Goal: Information Seeking & Learning: Check status

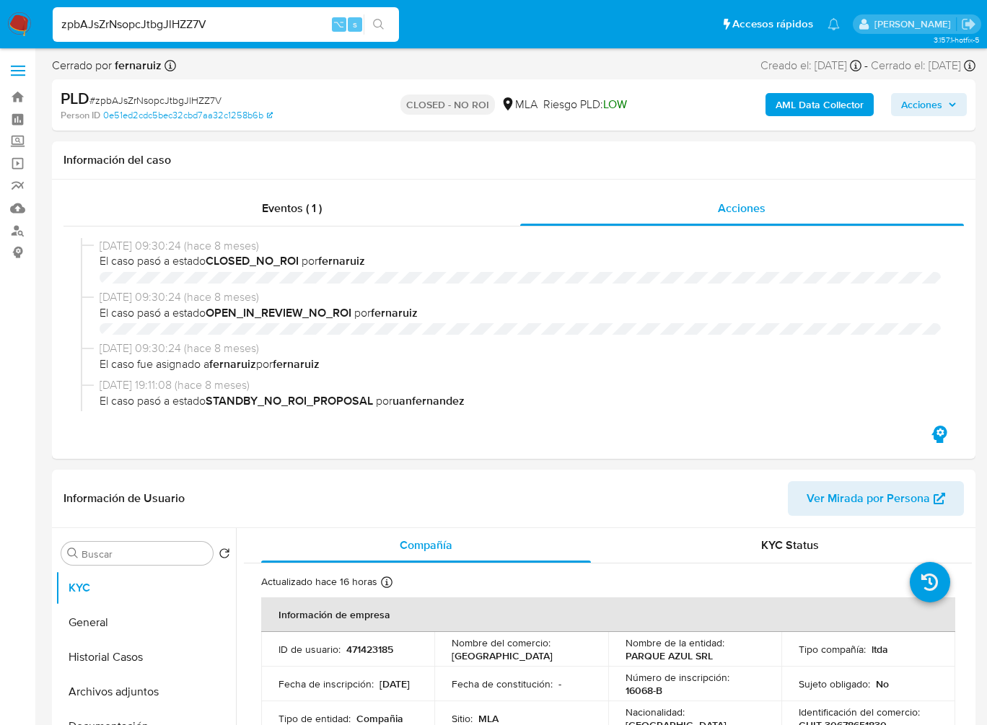
select select "10"
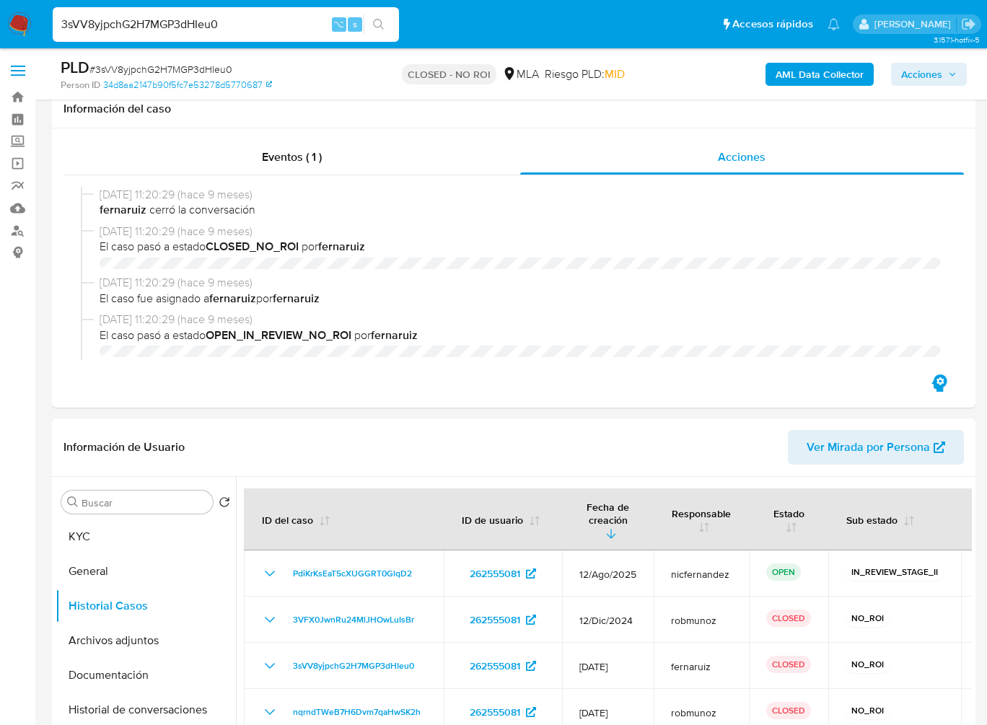
select select "10"
click at [233, 15] on input "3sVV8yjpchG2H7MGP3dHIeu0" at bounding box center [226, 24] width 346 height 19
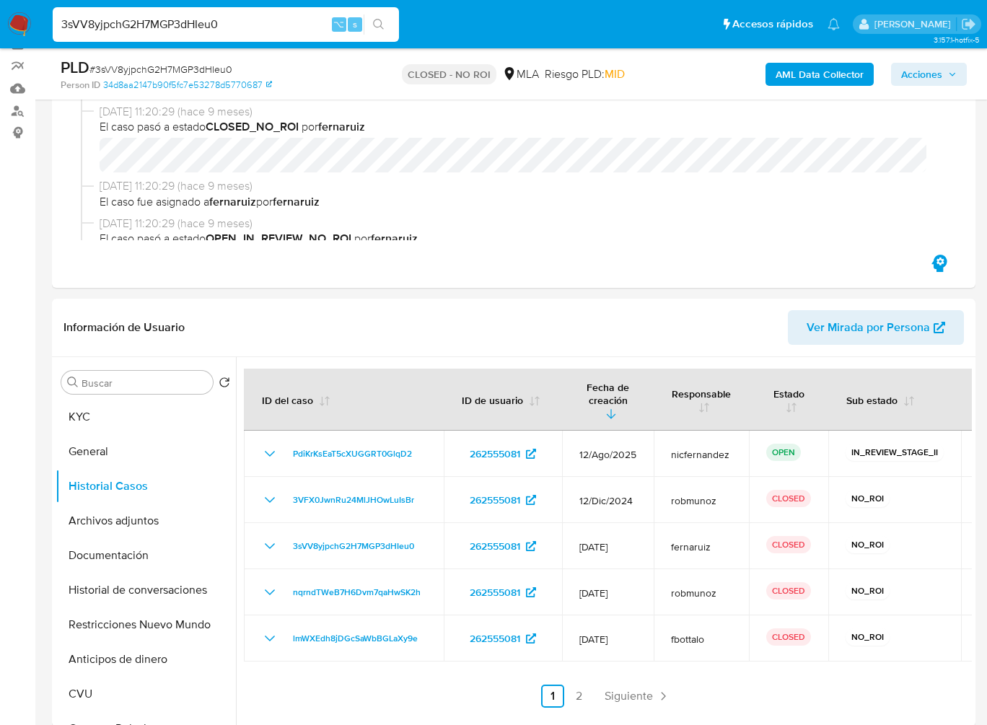
scroll to position [1069, 0]
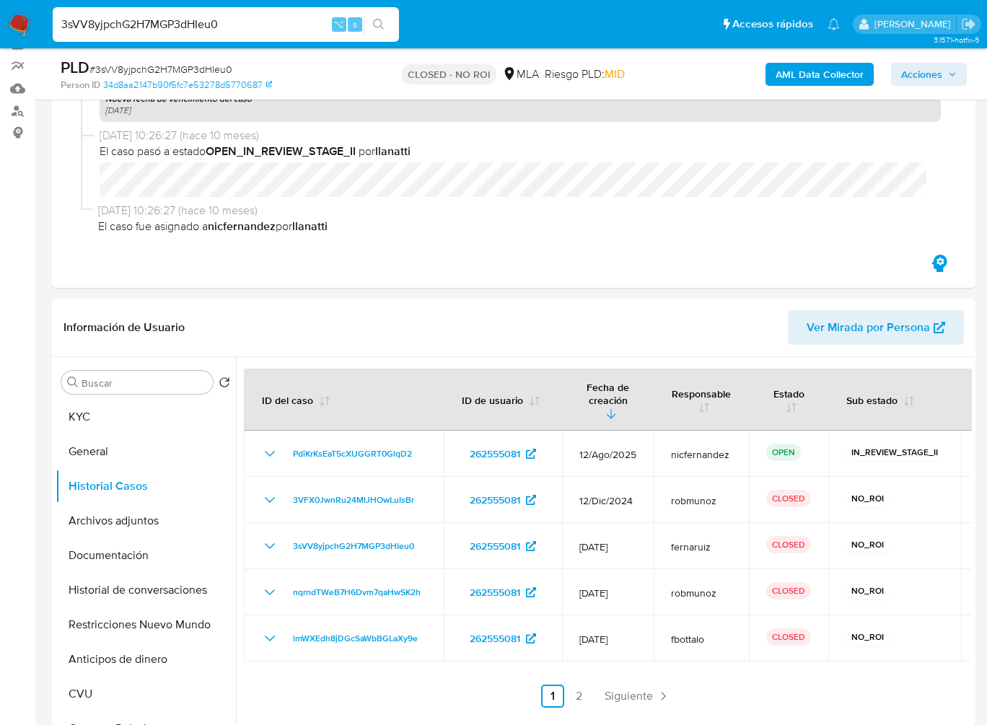
click at [227, 24] on input "3sVV8yjpchG2H7MGP3dHIeu0" at bounding box center [226, 24] width 346 height 19
type input "zpbAJsZrNsopcJtbgJlHZZ7V"
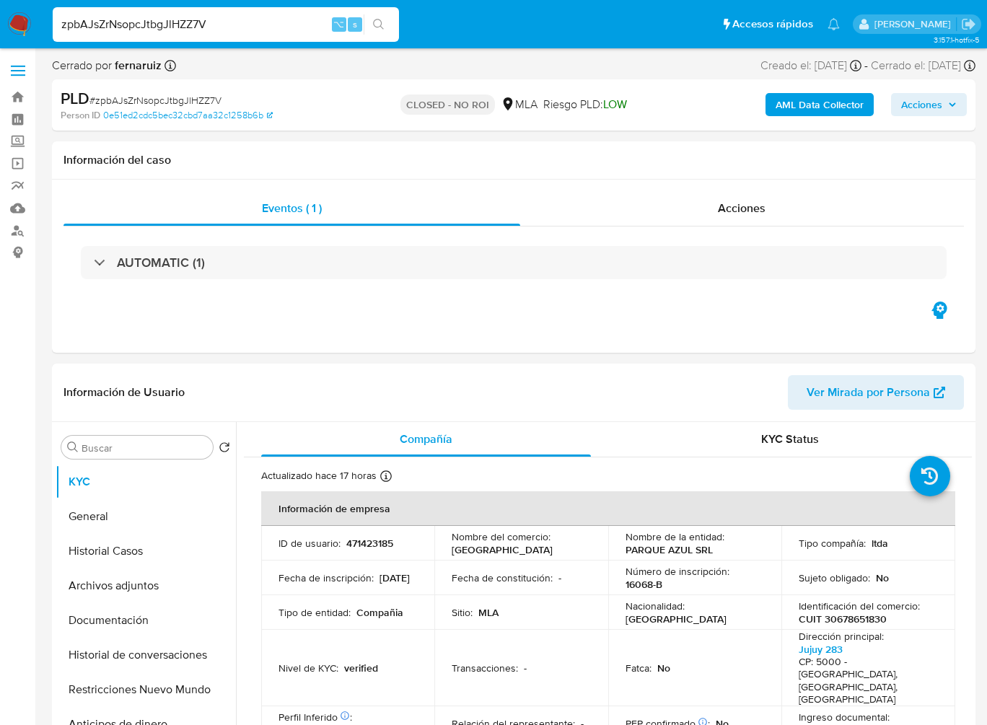
select select "10"
click at [749, 206] on span "Acciones" at bounding box center [742, 208] width 48 height 17
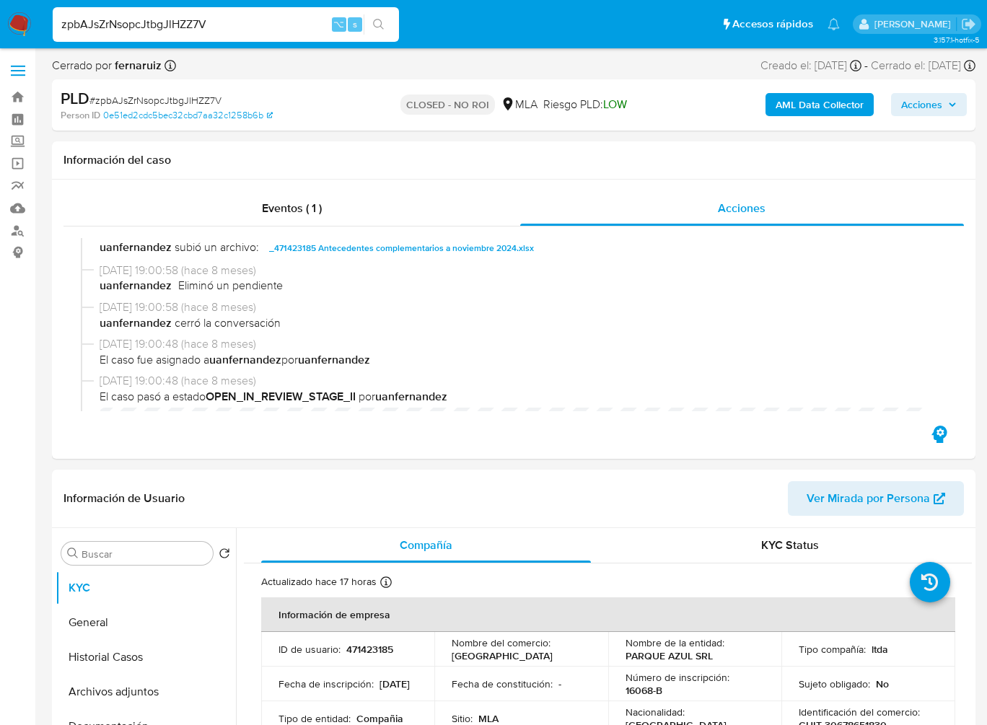
scroll to position [589, 0]
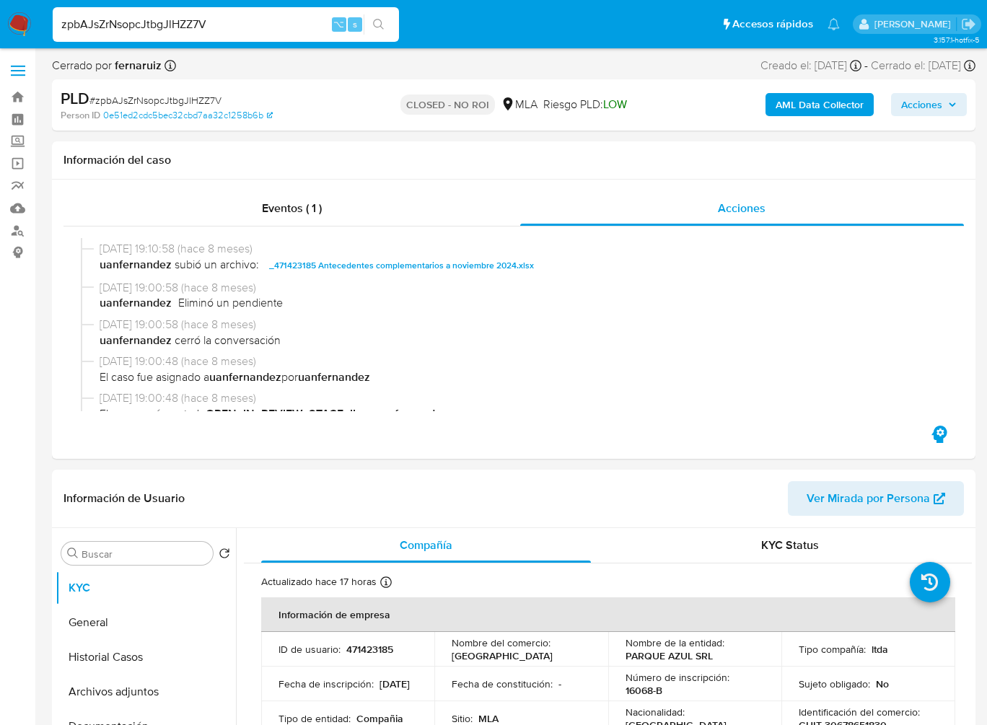
click at [199, 22] on input "zpbAJsZrNsopcJtbgJlHZZ7V" at bounding box center [226, 24] width 346 height 19
paste input "2cusZ0cGs9jofOPsJVMqF2ii"
type input "2cusZ0cGs9jofOPsJVMqF2ii"
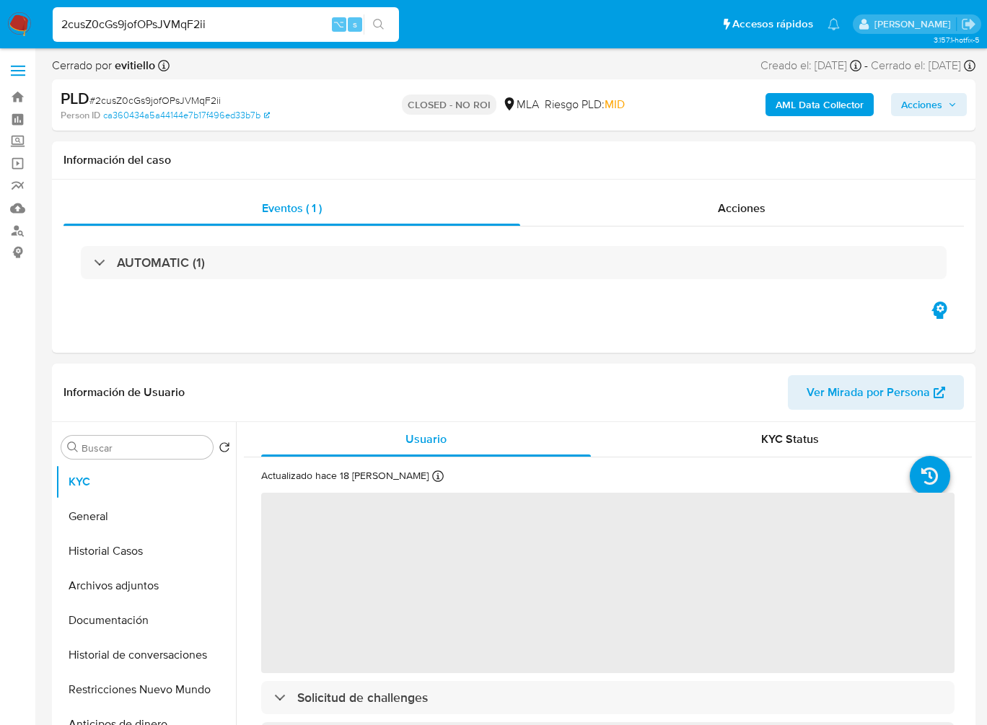
select select "10"
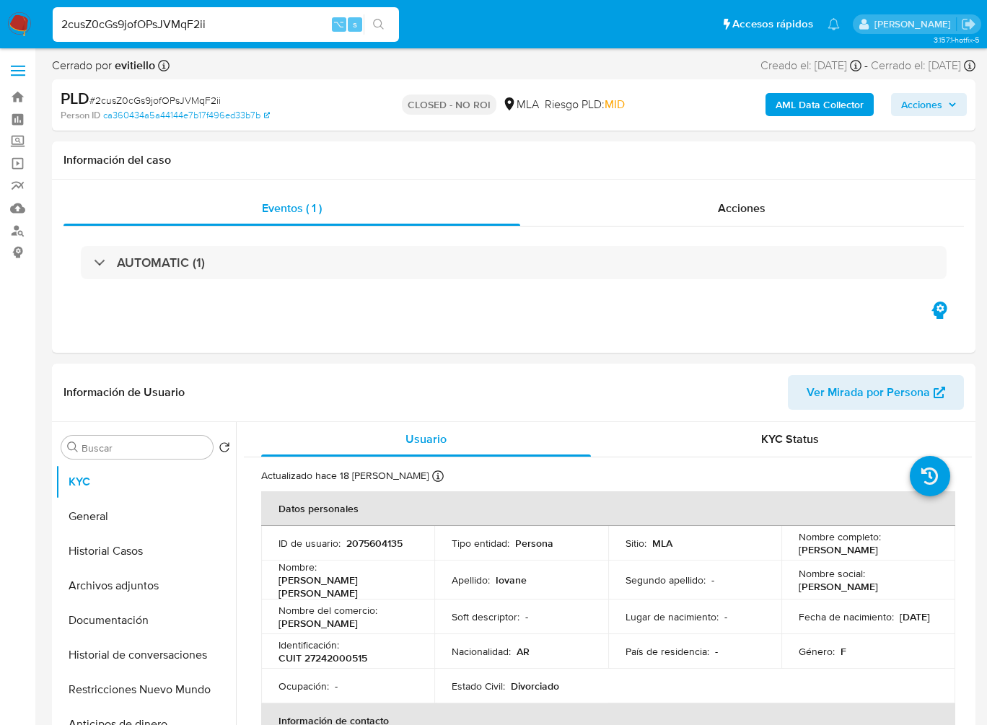
click at [239, 29] on input "2cusZ0cGs9jofOPsJVMqF2ii" at bounding box center [226, 24] width 346 height 19
click at [753, 202] on span "Acciones" at bounding box center [742, 208] width 48 height 17
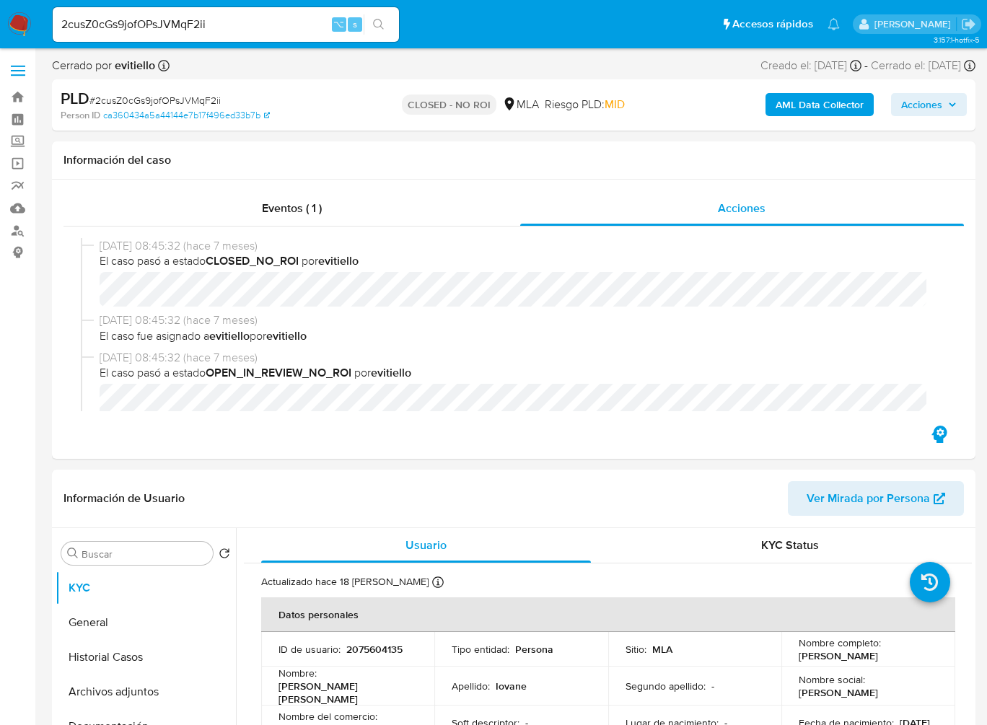
click at [268, 20] on input "2cusZ0cGs9jofOPsJVMqF2ii" at bounding box center [226, 24] width 346 height 19
paste input "cB5VW82YXVSA4OLLaubiVLGL"
type input "cB5VW82YXVSA4OLLaubiVLGL"
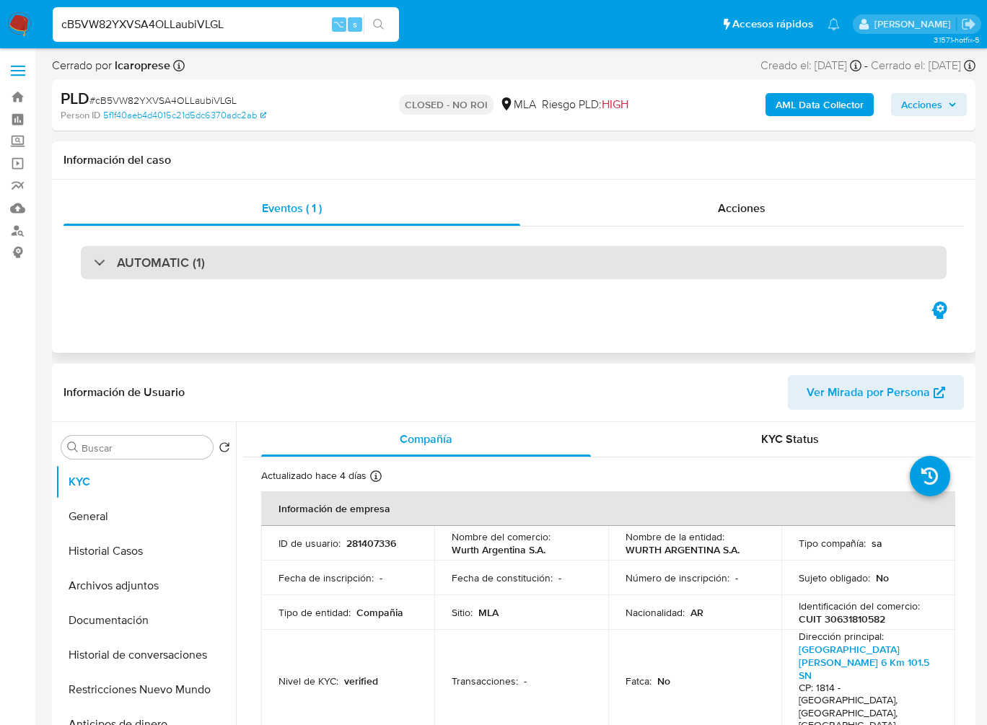
select select "10"
click at [179, 256] on h3 "AUTOMATIC (1)" at bounding box center [161, 263] width 88 height 16
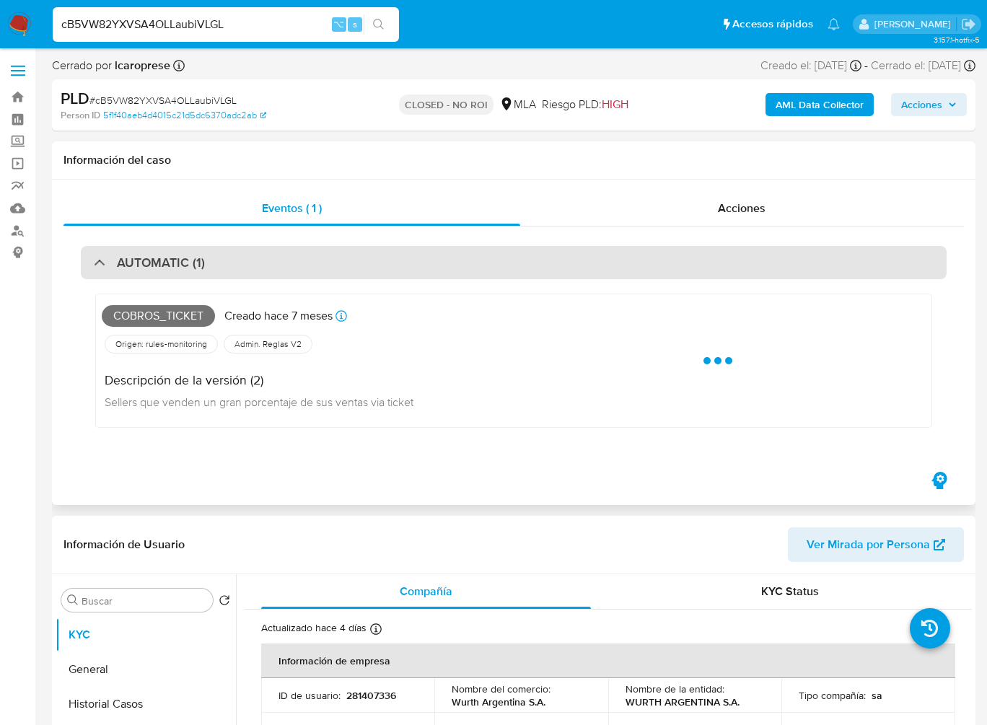
click at [178, 260] on h3 "AUTOMATIC (1)" at bounding box center [161, 263] width 88 height 16
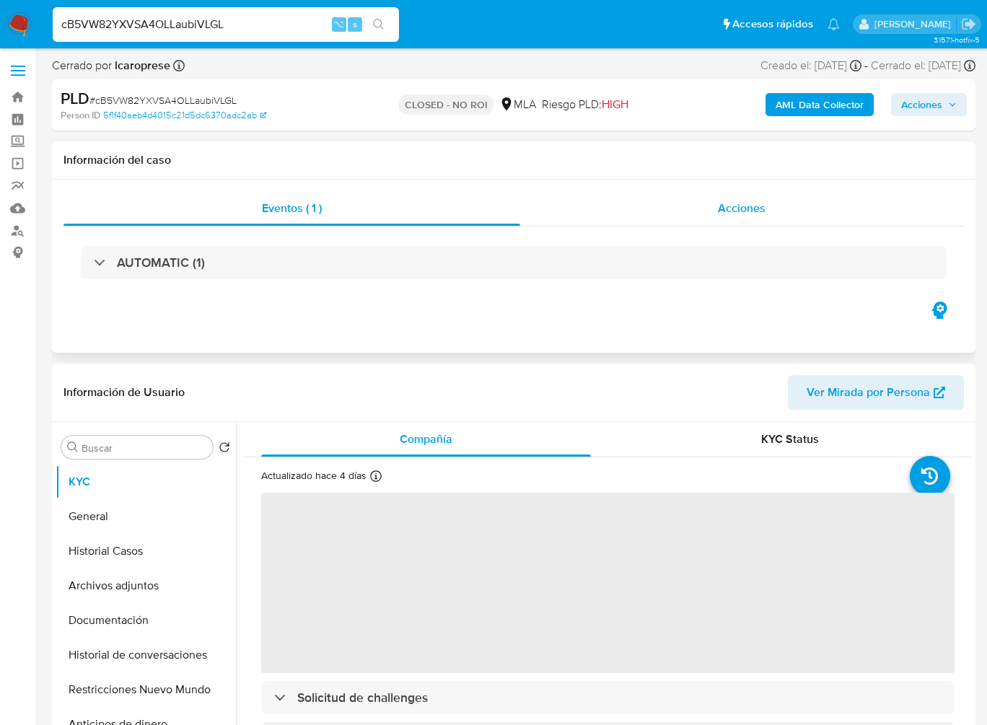
click at [763, 211] on span "Acciones" at bounding box center [742, 208] width 48 height 17
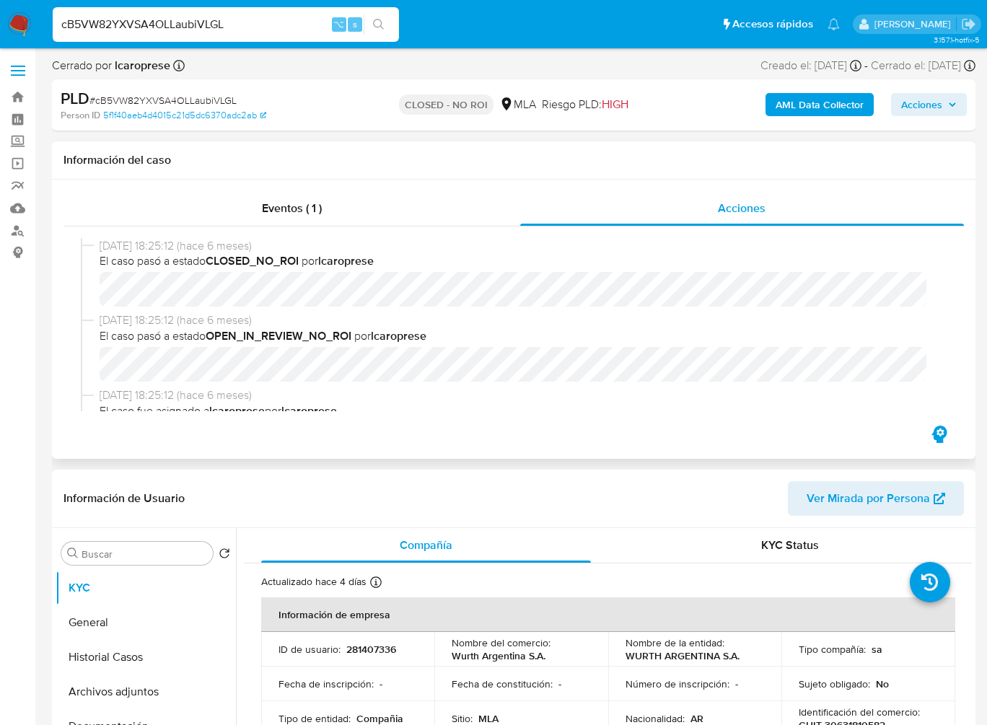
select select "10"
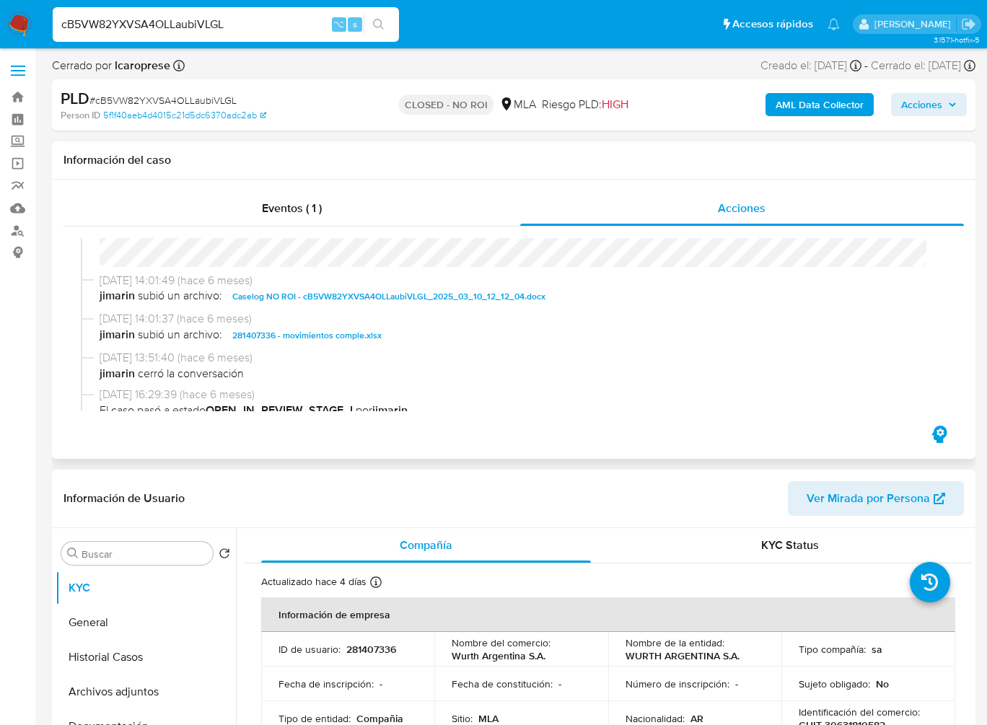
scroll to position [240, 0]
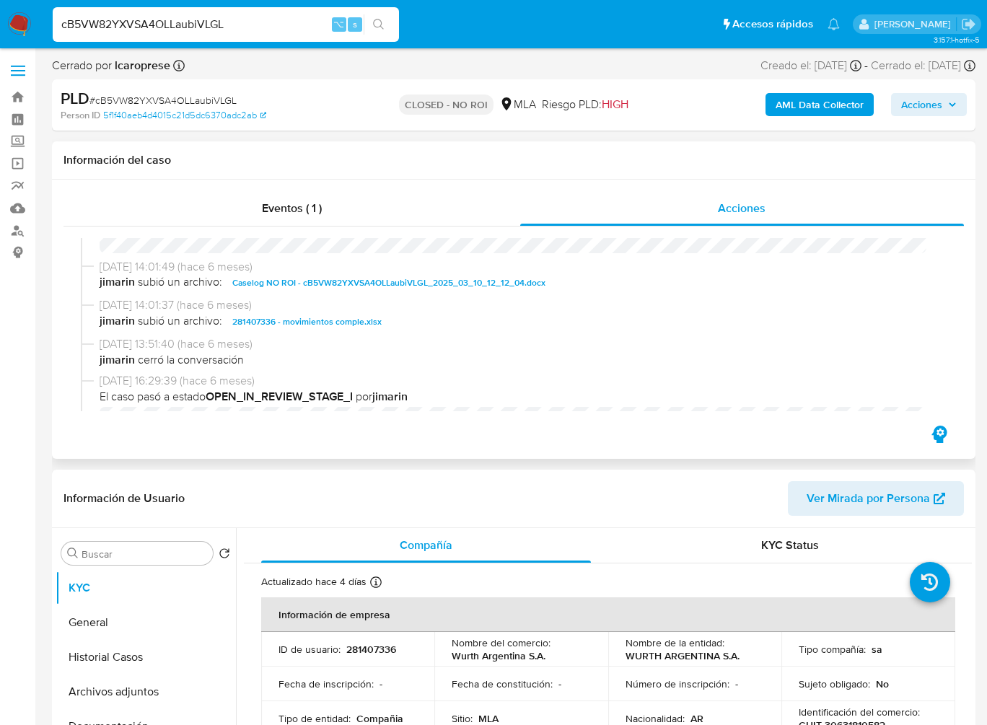
click at [395, 287] on span "Caselog NO ROI - cB5VW82YXVSA4OLLaubiVLGL_2025_03_10_12_12_04.docx" at bounding box center [388, 282] width 313 height 17
click at [345, 329] on span "281407336 - movimientos comple.xlsx" at bounding box center [306, 321] width 149 height 17
click at [201, 28] on input "cB5VW82YXVSA4OLLaubiVLGL" at bounding box center [226, 24] width 346 height 19
click at [128, 649] on button "Historial Casos" at bounding box center [140, 657] width 169 height 35
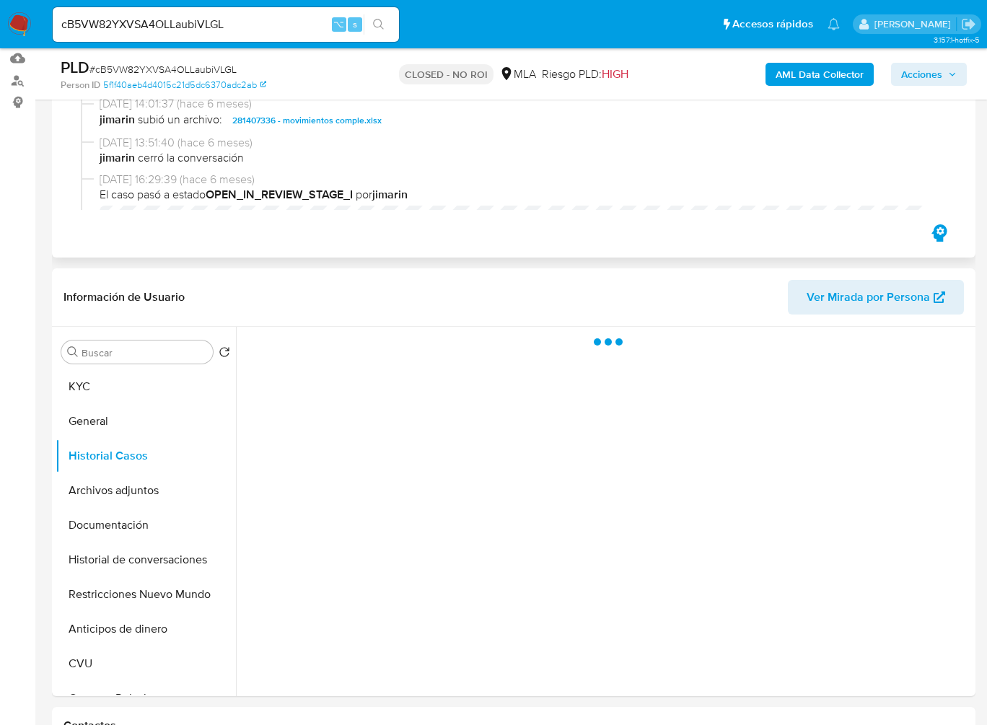
scroll to position [151, 0]
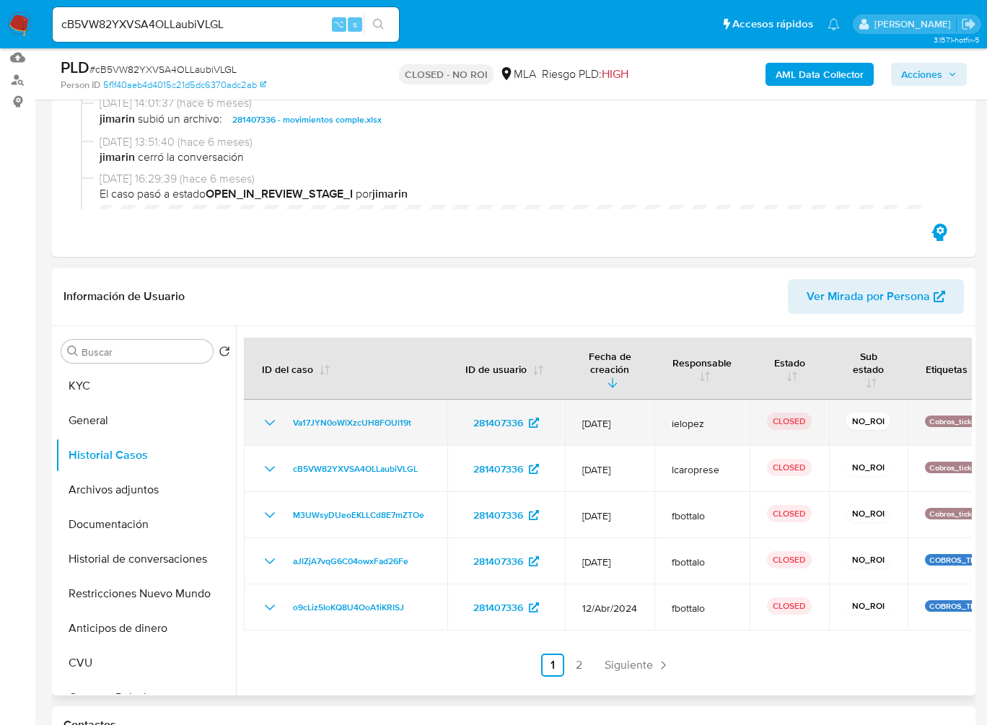
click at [271, 416] on icon "Mostrar/Ocultar" at bounding box center [269, 422] width 17 height 17
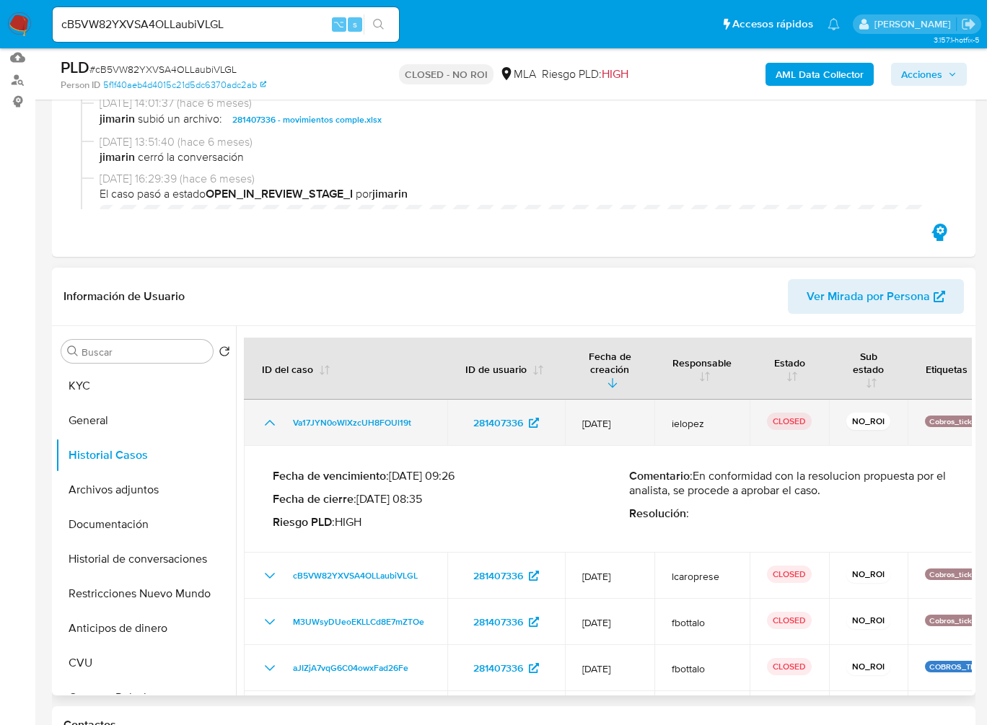
click at [269, 418] on icon "Mostrar/Ocultar" at bounding box center [269, 422] width 17 height 17
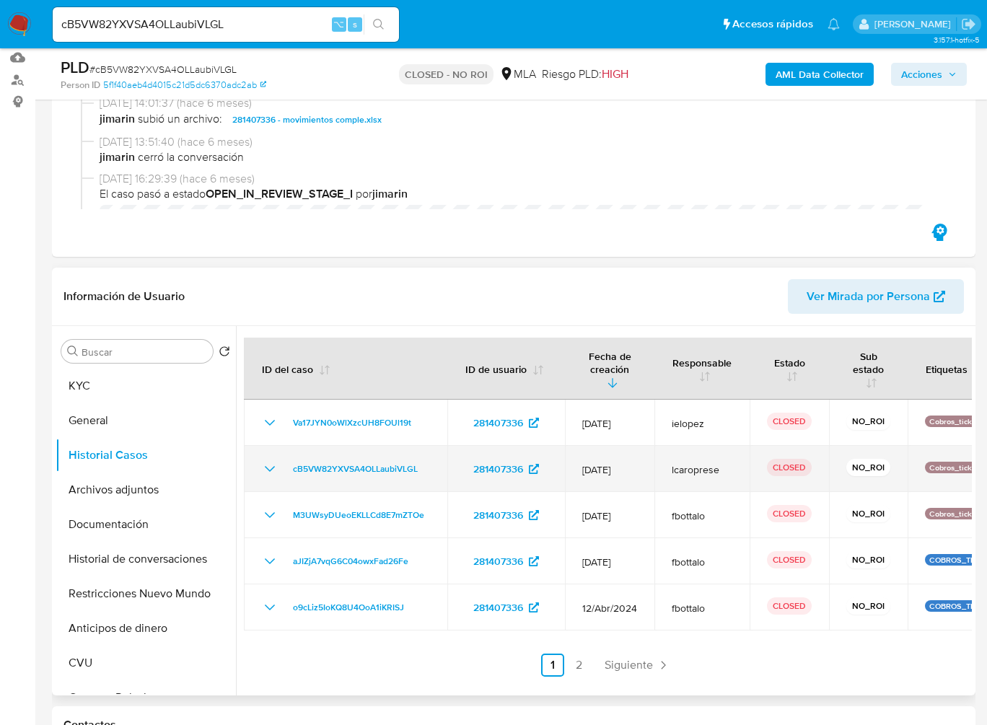
click at [266, 462] on icon "Mostrar/Ocultar" at bounding box center [269, 468] width 17 height 17
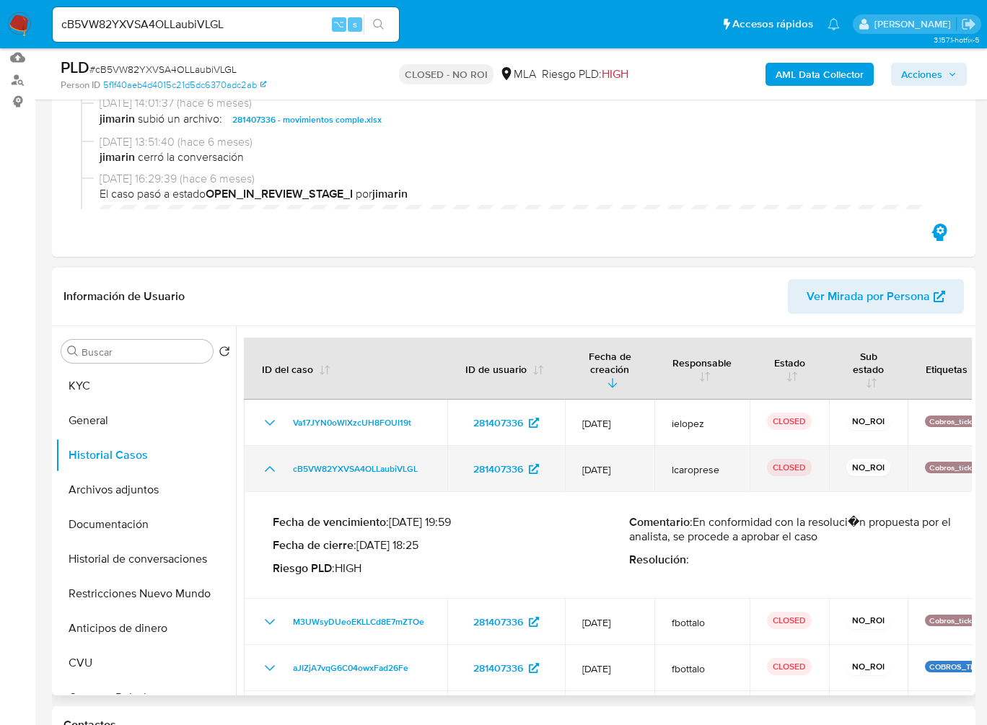
click at [266, 462] on icon "Mostrar/Ocultar" at bounding box center [269, 468] width 17 height 17
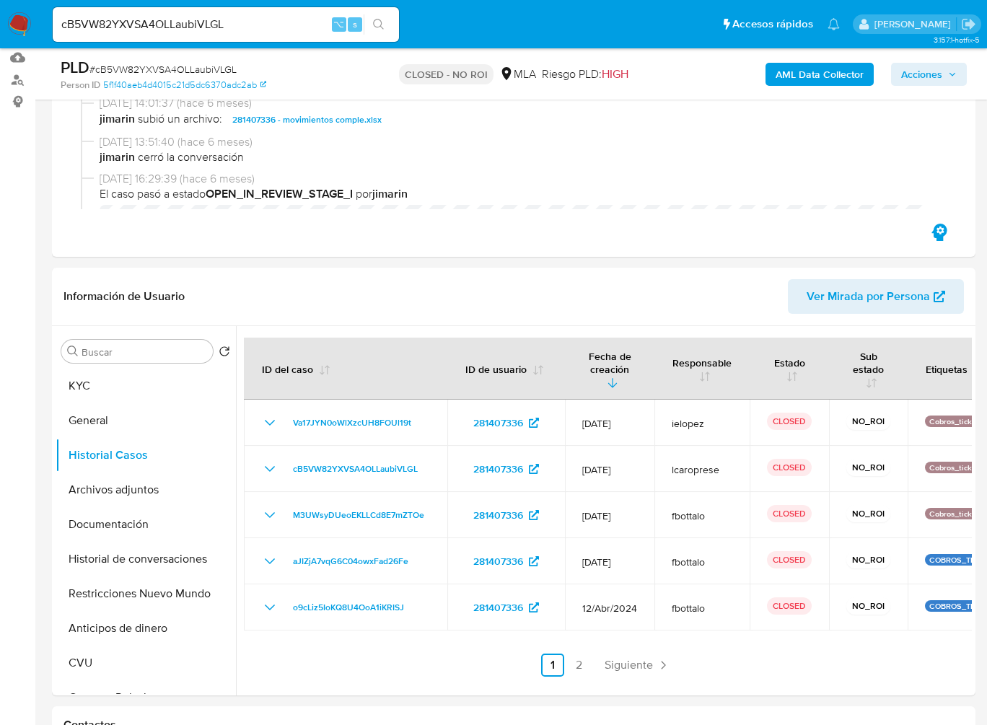
click at [203, 26] on input "cB5VW82YXVSA4OLLaubiVLGL" at bounding box center [226, 24] width 346 height 19
paste input "LXNy3u0eyBlZpiPBCUgR4kW7"
type input "LXNy3u0eyBlZpiPBCUgR4kW7"
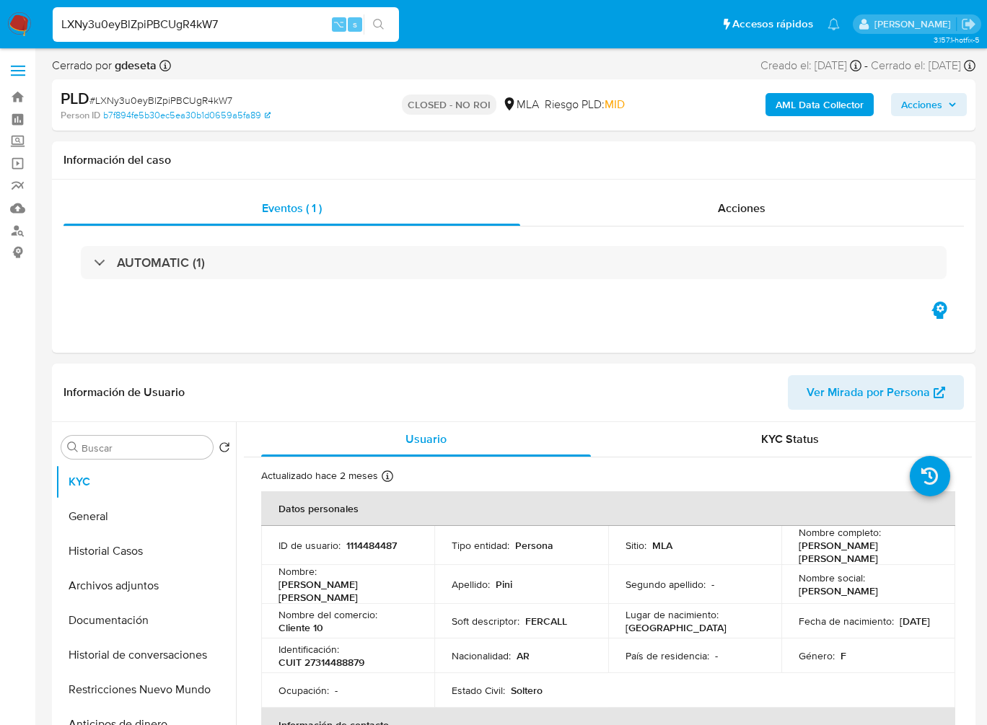
select select "10"
click at [237, 25] on input "LXNy3u0eyBlZpiPBCUgR4kW7" at bounding box center [226, 24] width 346 height 19
click at [690, 219] on div "Acciones" at bounding box center [742, 208] width 444 height 35
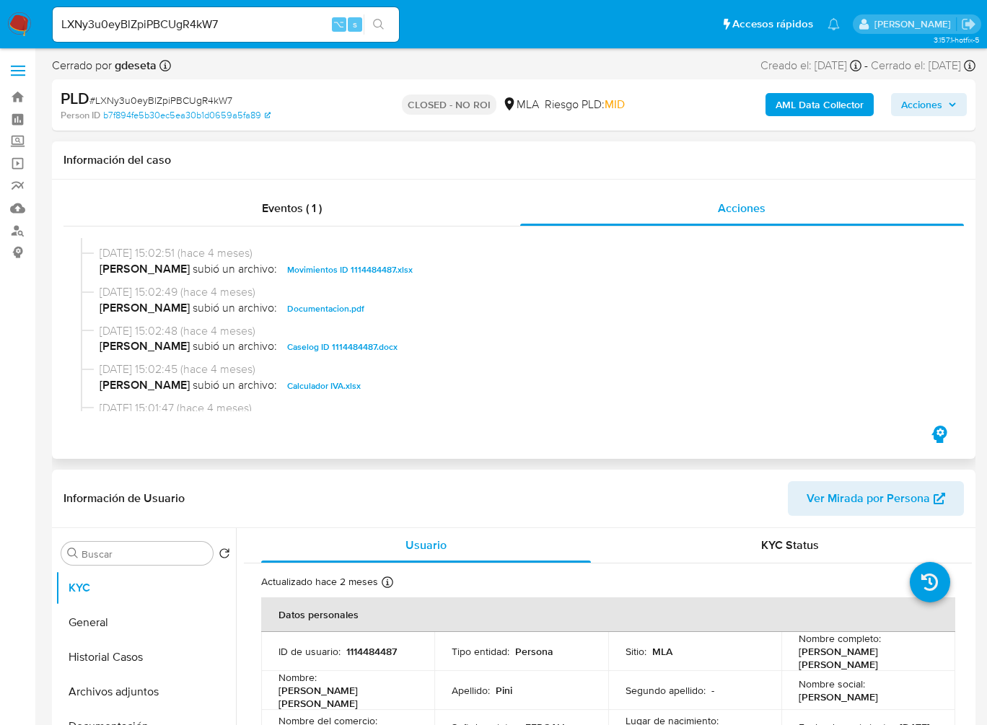
scroll to position [305, 0]
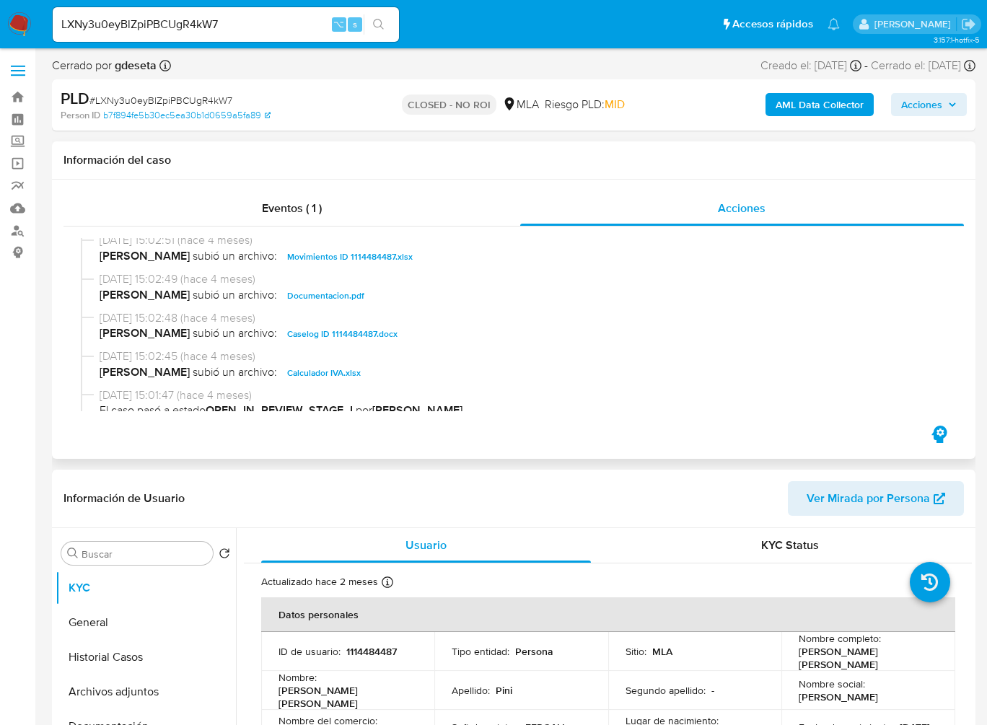
click at [305, 337] on span "Caselog ID 1114484487.docx" at bounding box center [342, 333] width 110 height 17
click at [342, 259] on span "Movimientos ID 1114484487.xlsx" at bounding box center [350, 256] width 126 height 17
click at [972, 356] on div "Eventos ( 1 ) Acciones [DATE] 21:30:15 (hace 4 meses) El caso pasó a estado CLO…" at bounding box center [514, 319] width 924 height 279
click at [199, 27] on input "LXNy3u0eyBlZpiPBCUgR4kW7" at bounding box center [226, 24] width 346 height 19
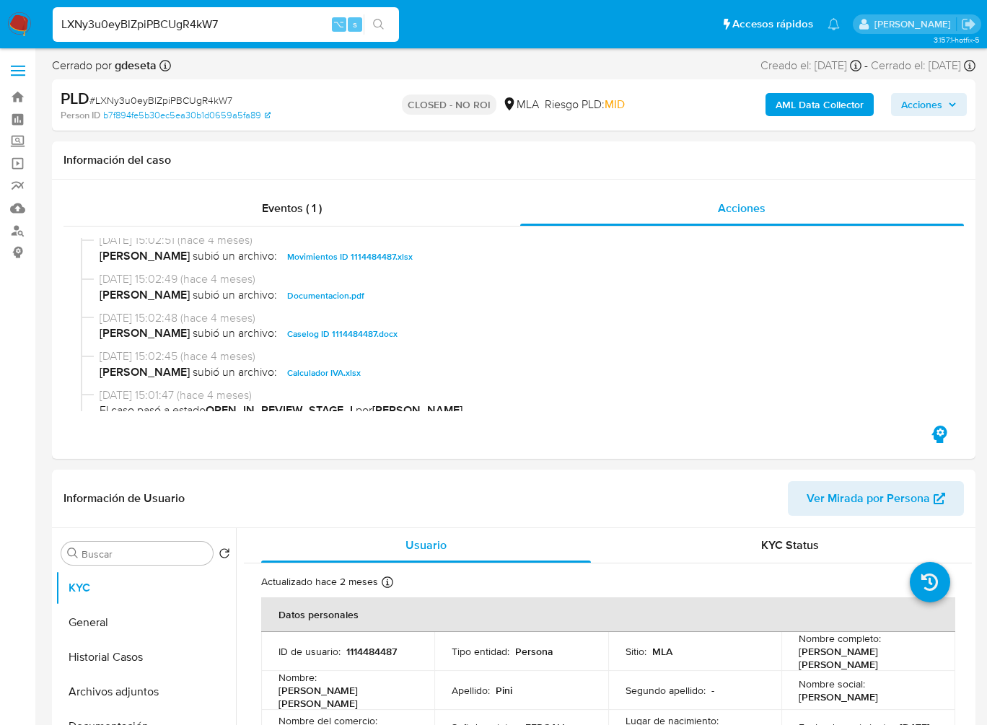
paste input "tpFpVUwwL5cJX64UerDUc7qI"
type input "tpFpVUwwL5cJX64UerDUc7qI"
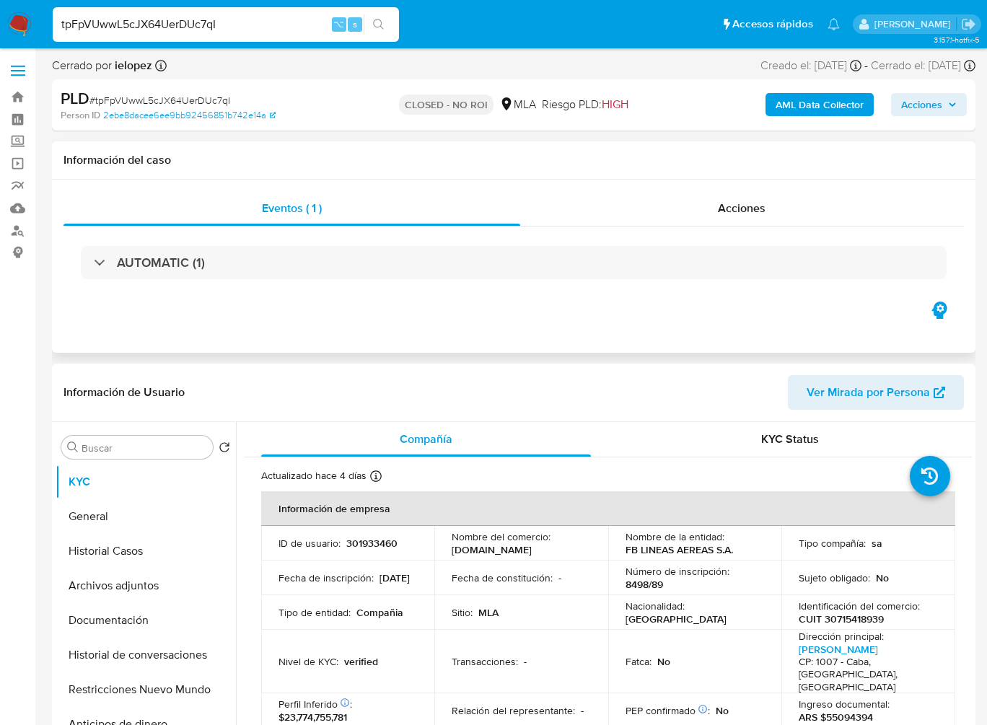
select select "10"
click at [734, 207] on span "Acciones" at bounding box center [742, 208] width 48 height 17
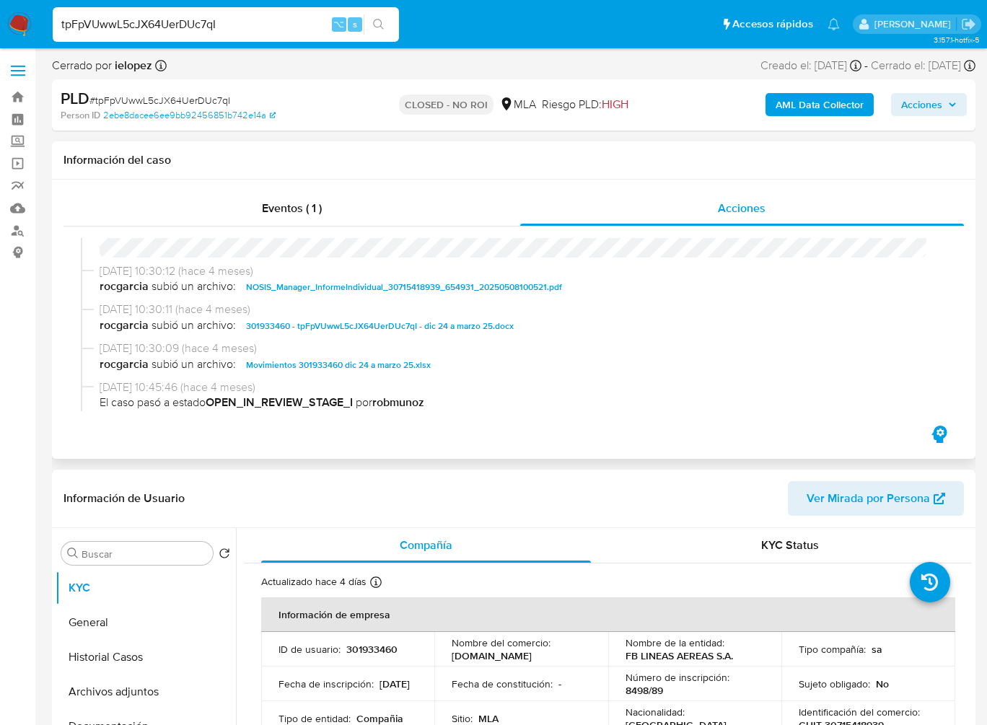
scroll to position [237, 0]
click at [335, 325] on span "301933460 - tpFpVUwwL5cJX64UerDUc7qI - dic 24 a marzo 25.docx" at bounding box center [380, 325] width 268 height 17
click at [350, 367] on span "Movimientos 301933460 dic 24 a marzo 25.xlsx" at bounding box center [338, 364] width 185 height 17
click at [193, 24] on input "tpFpVUwwL5cJX64UerDUc7qI" at bounding box center [226, 24] width 346 height 19
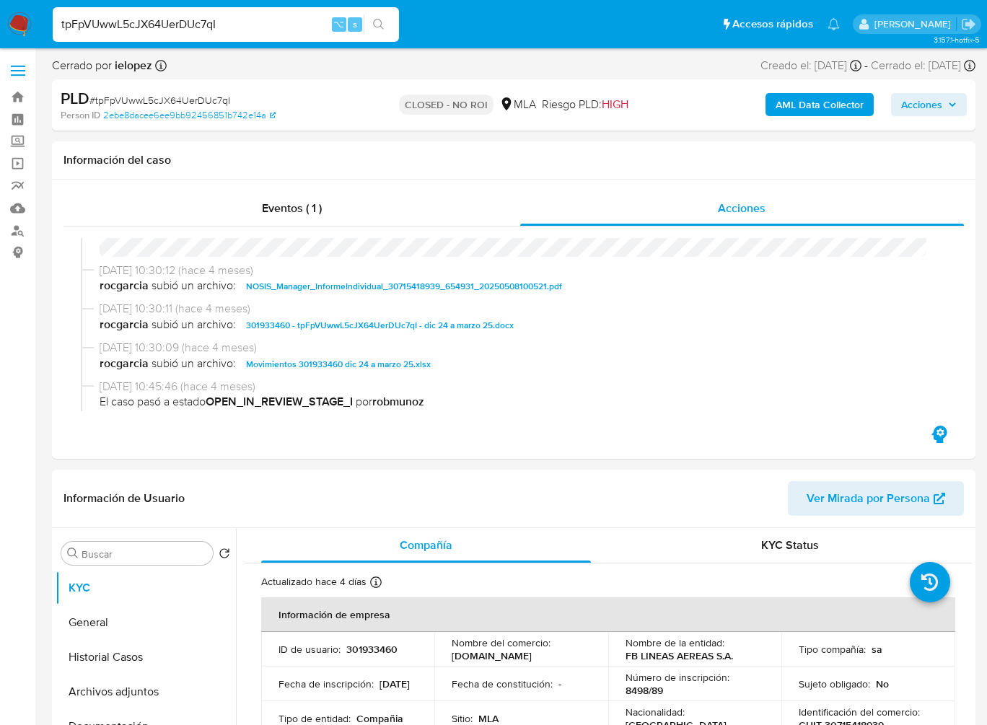
click at [229, 25] on input "tpFpVUwwL5cJX64UerDUc7qI" at bounding box center [226, 24] width 346 height 19
